Goal: Use online tool/utility: Utilize a website feature to perform a specific function

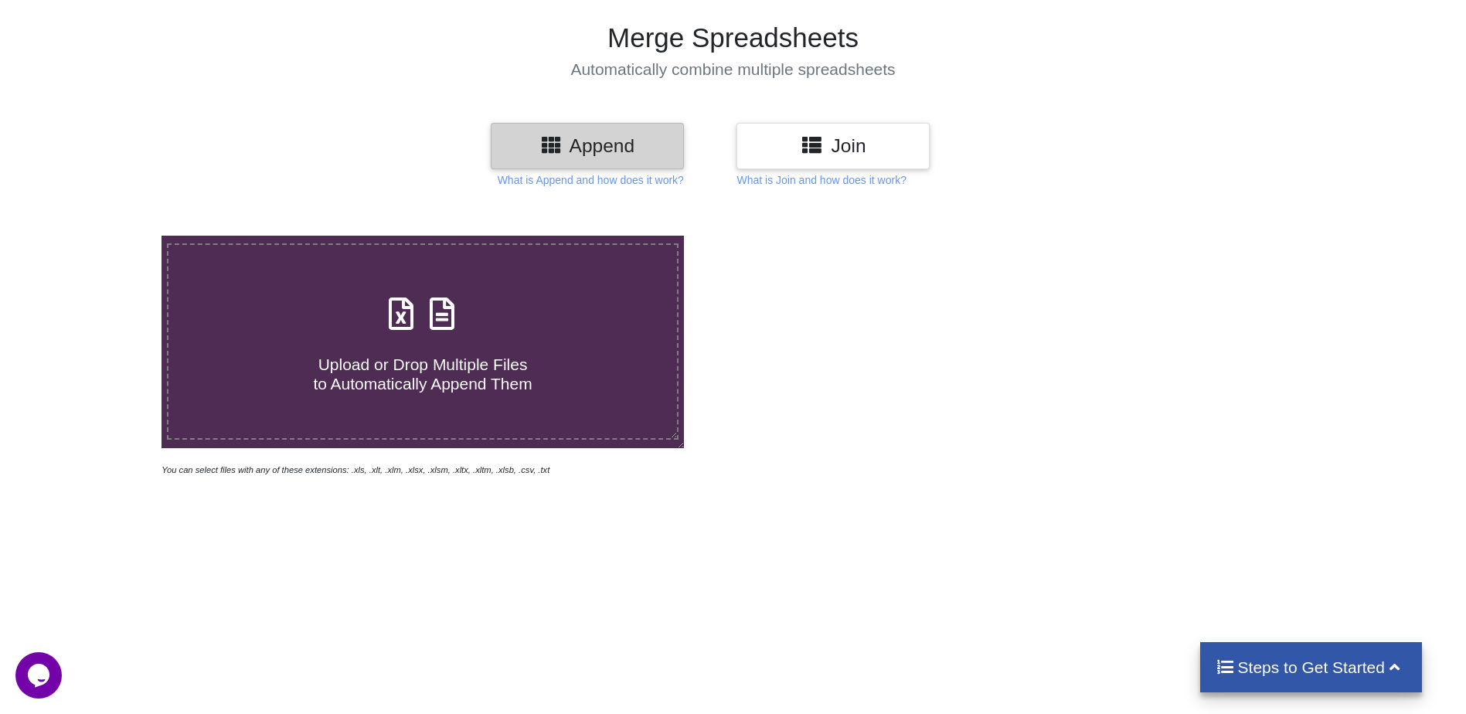
scroll to position [77, 0]
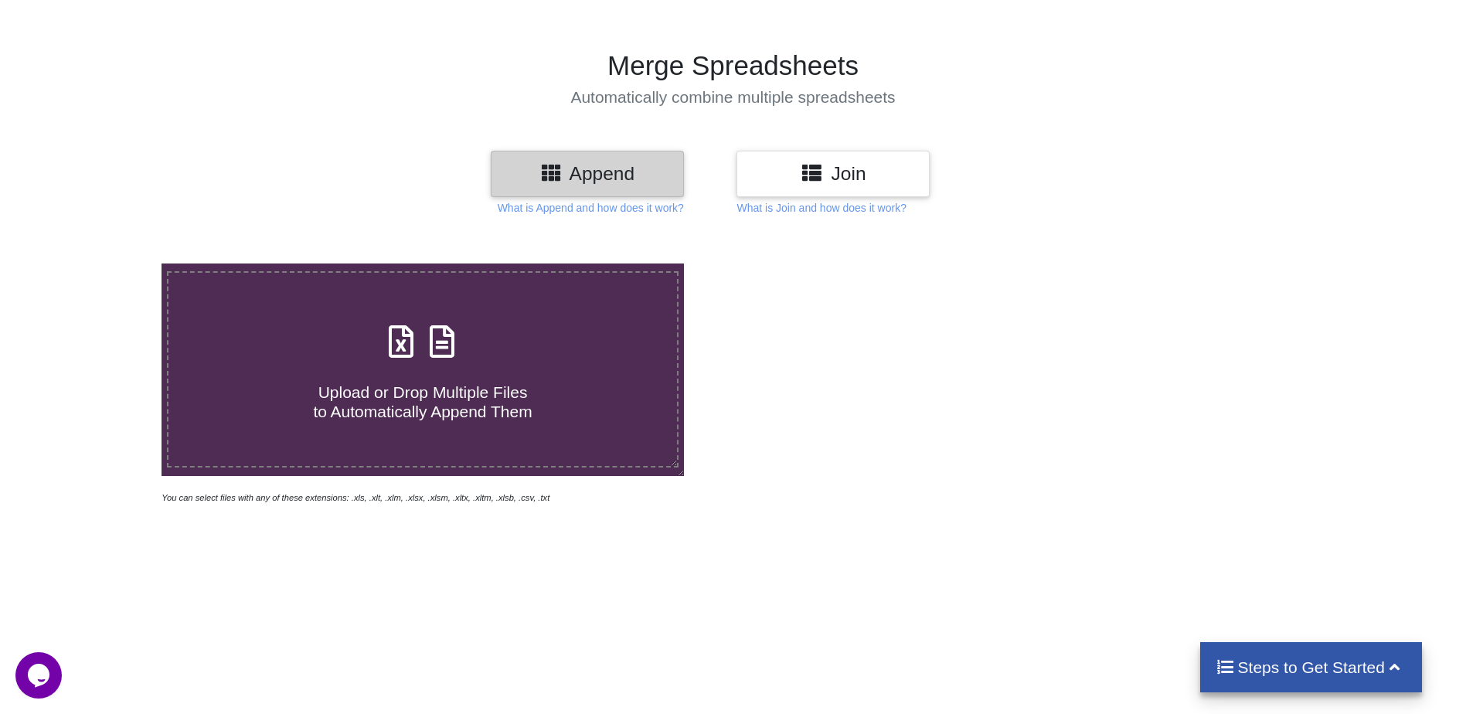
click at [464, 396] on span "Upload or Drop Multiple Files to Automatically Append Them" at bounding box center [422, 401] width 219 height 37
click at [105, 263] on input "Upload or Drop Multiple Files to Automatically Append Them" at bounding box center [105, 263] width 0 height 0
type input "C:\fakepath\SCHOOL WISE WISE BENEFICIARY VERIFICATION STATUS REPORT OF SUBHASNA…"
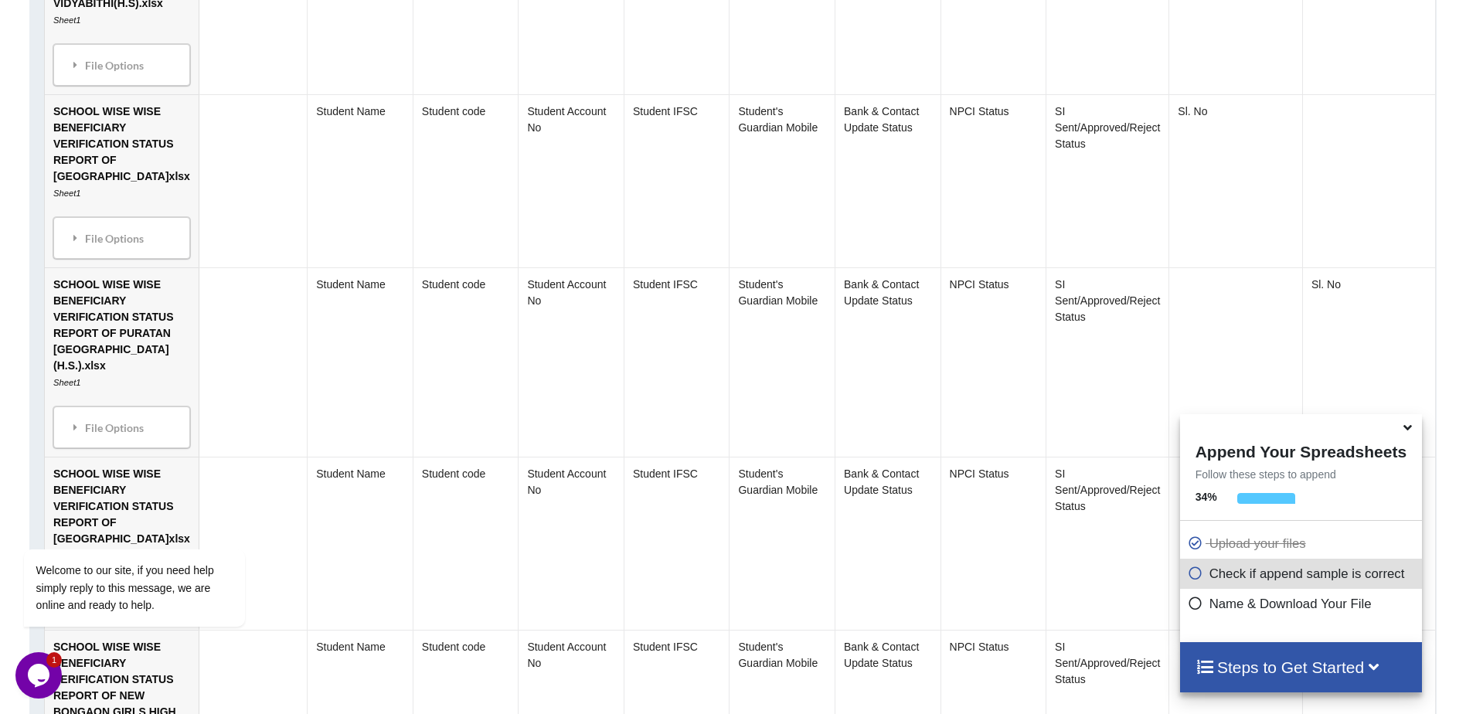
scroll to position [1347, 0]
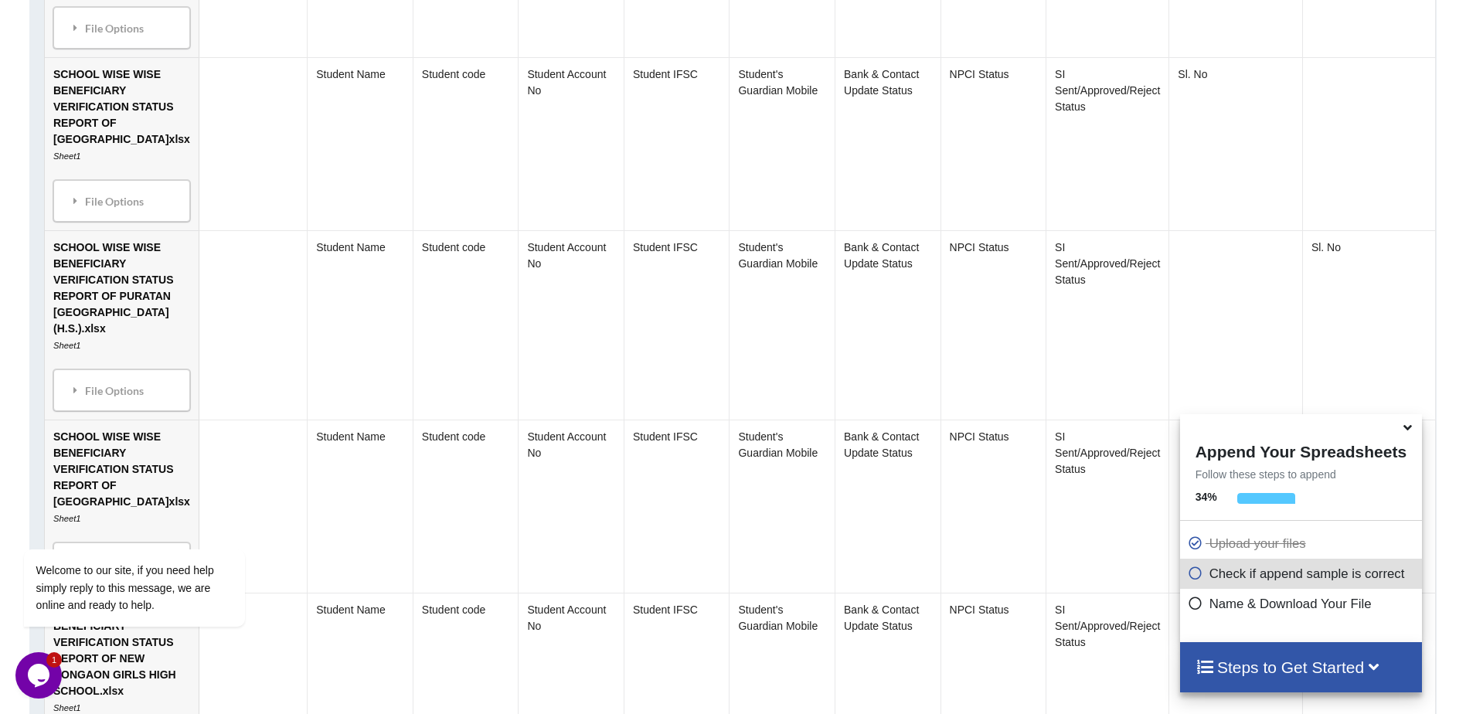
click at [1408, 427] on icon at bounding box center [1407, 425] width 16 height 14
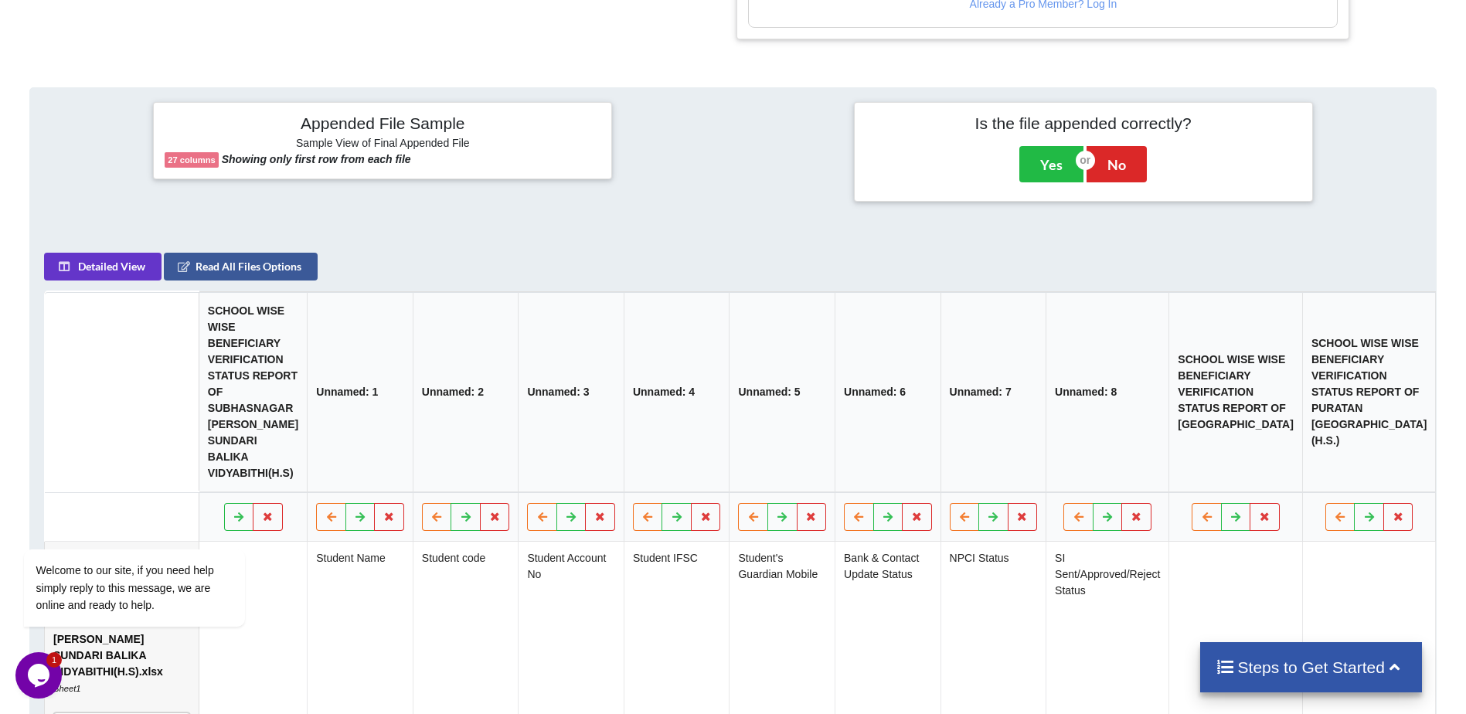
scroll to position [575, 0]
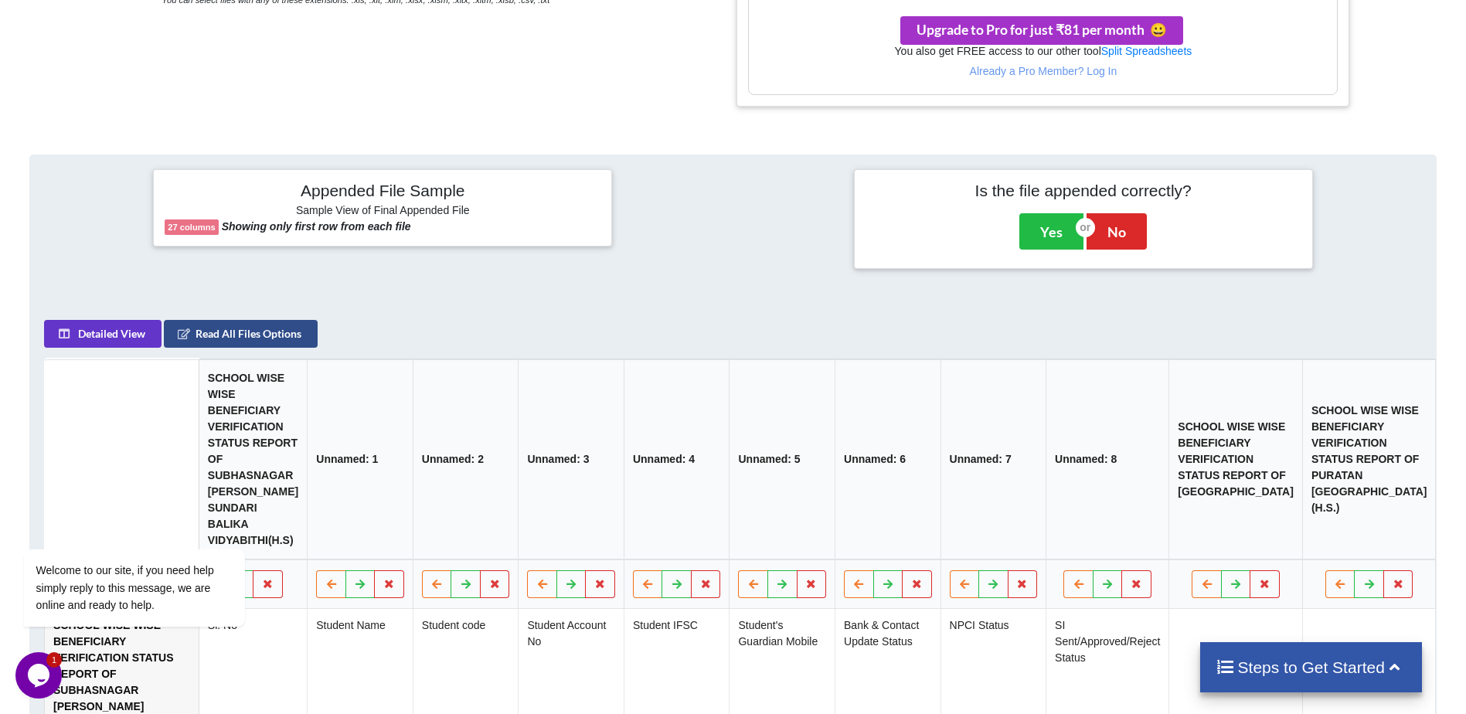
click at [212, 341] on button "Read All Files Options" at bounding box center [241, 334] width 154 height 28
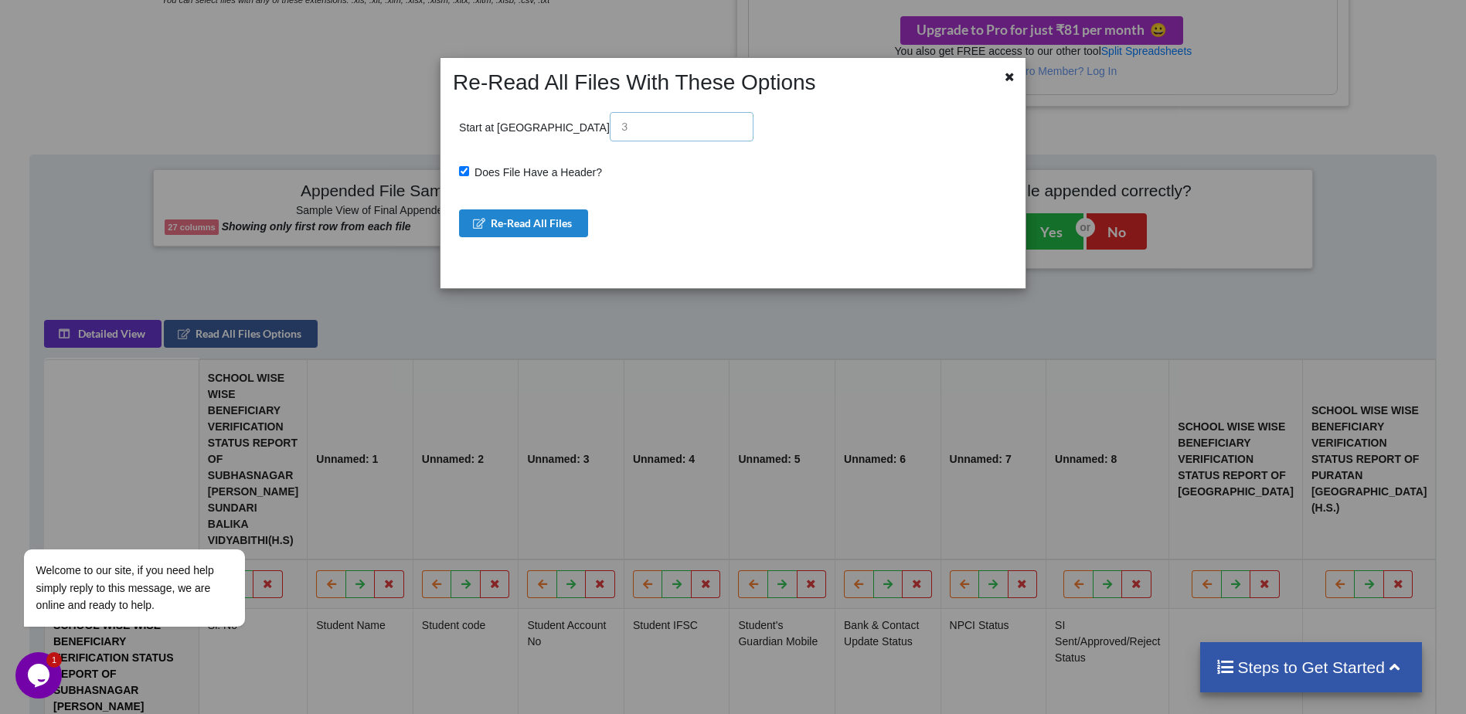
click at [610, 115] on input "text" at bounding box center [682, 126] width 144 height 29
click at [1012, 78] on icon at bounding box center [1009, 75] width 13 height 11
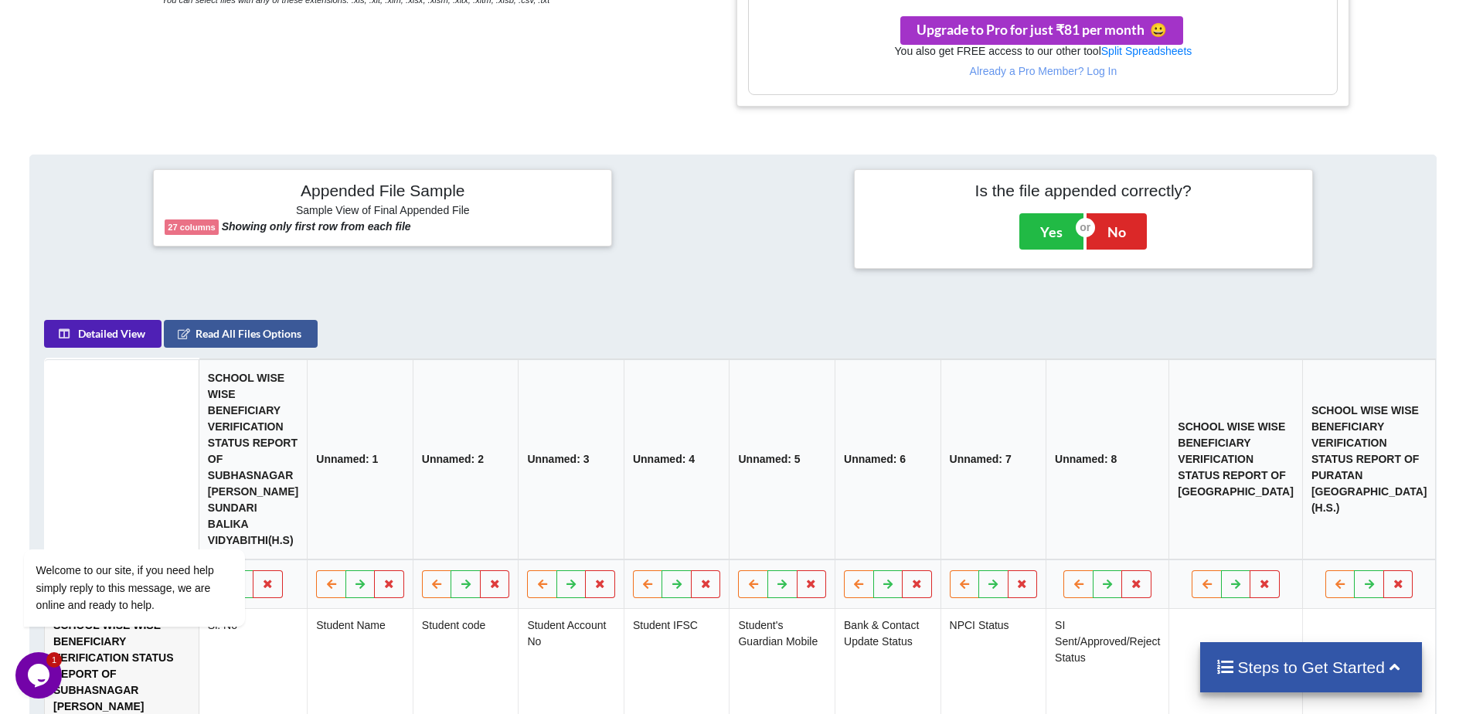
click at [93, 339] on button "Detailed View" at bounding box center [102, 334] width 117 height 28
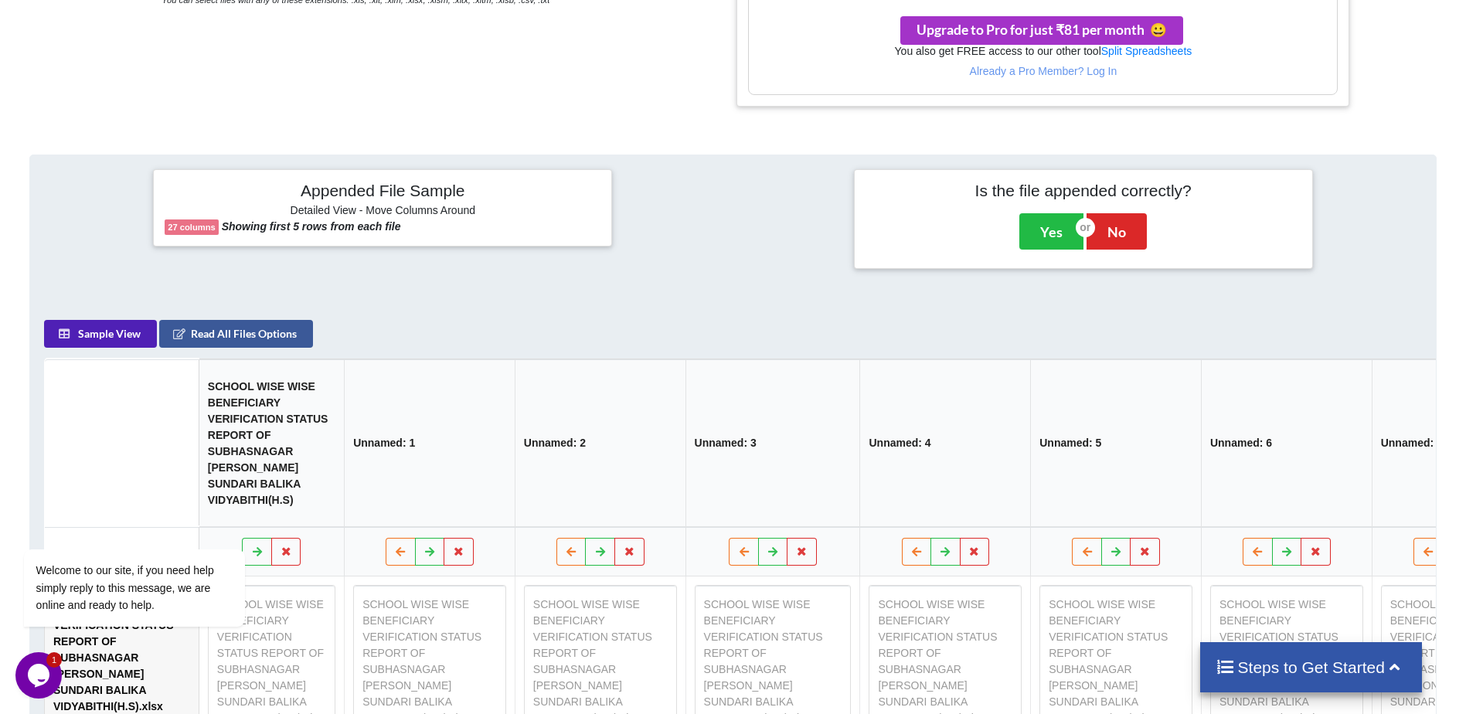
click at [93, 339] on button "Sample View" at bounding box center [100, 334] width 113 height 28
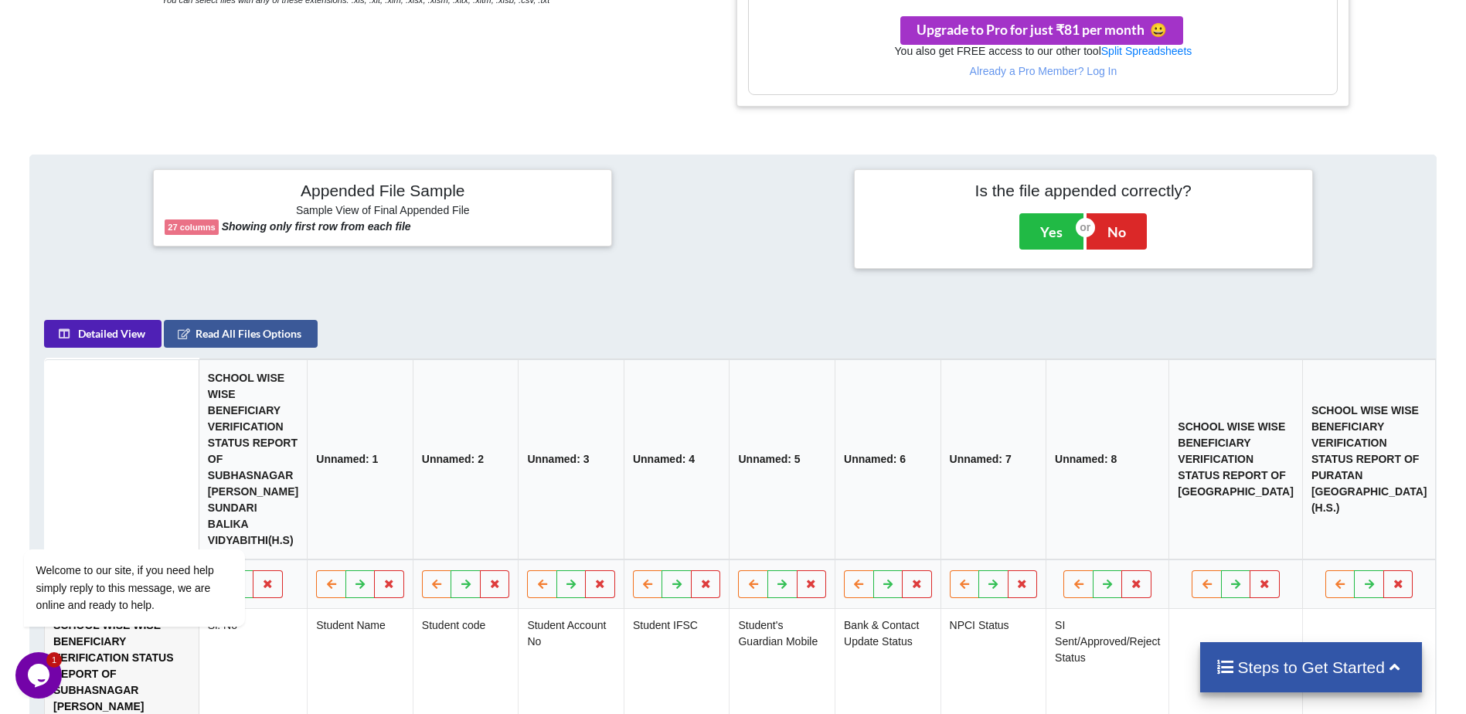
click at [93, 339] on button "Detailed View" at bounding box center [102, 334] width 117 height 28
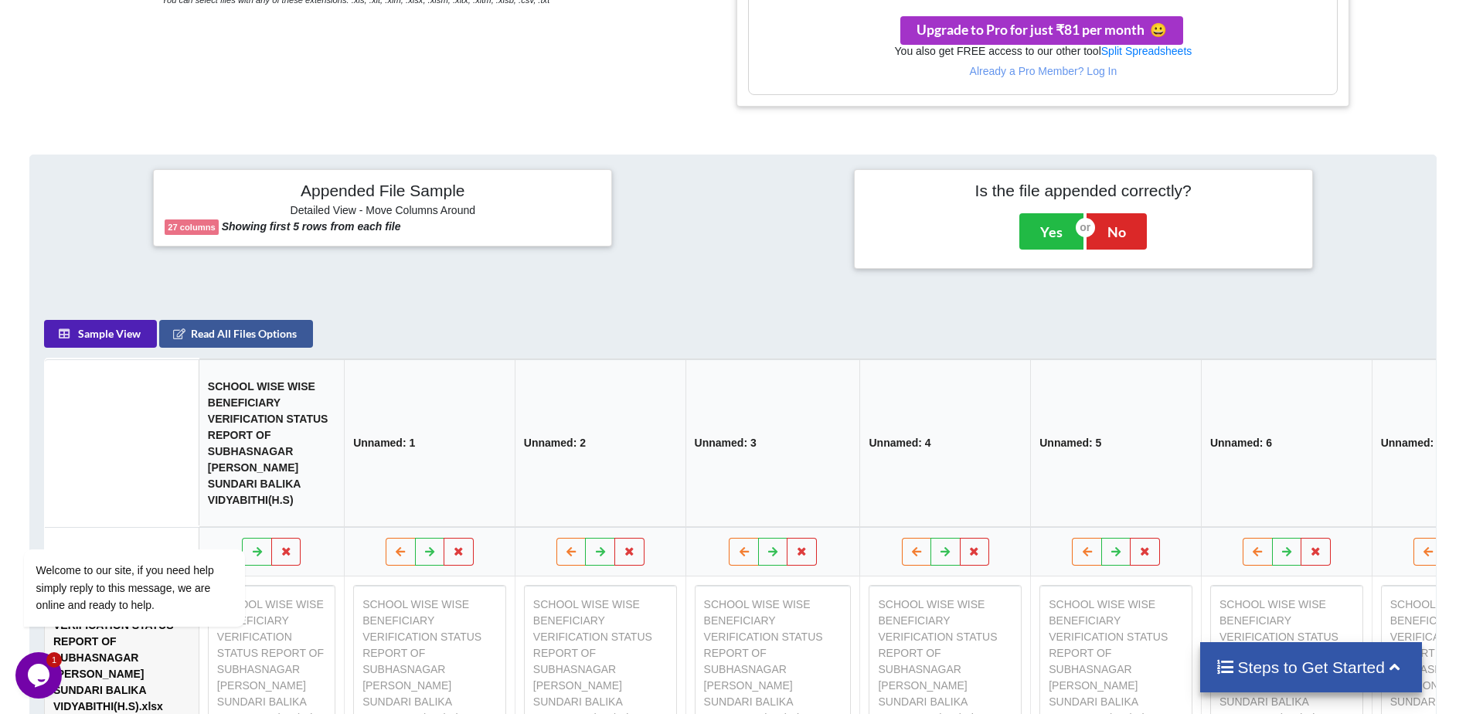
click at [93, 339] on button "Sample View" at bounding box center [100, 334] width 113 height 28
